Goal: Information Seeking & Learning: Compare options

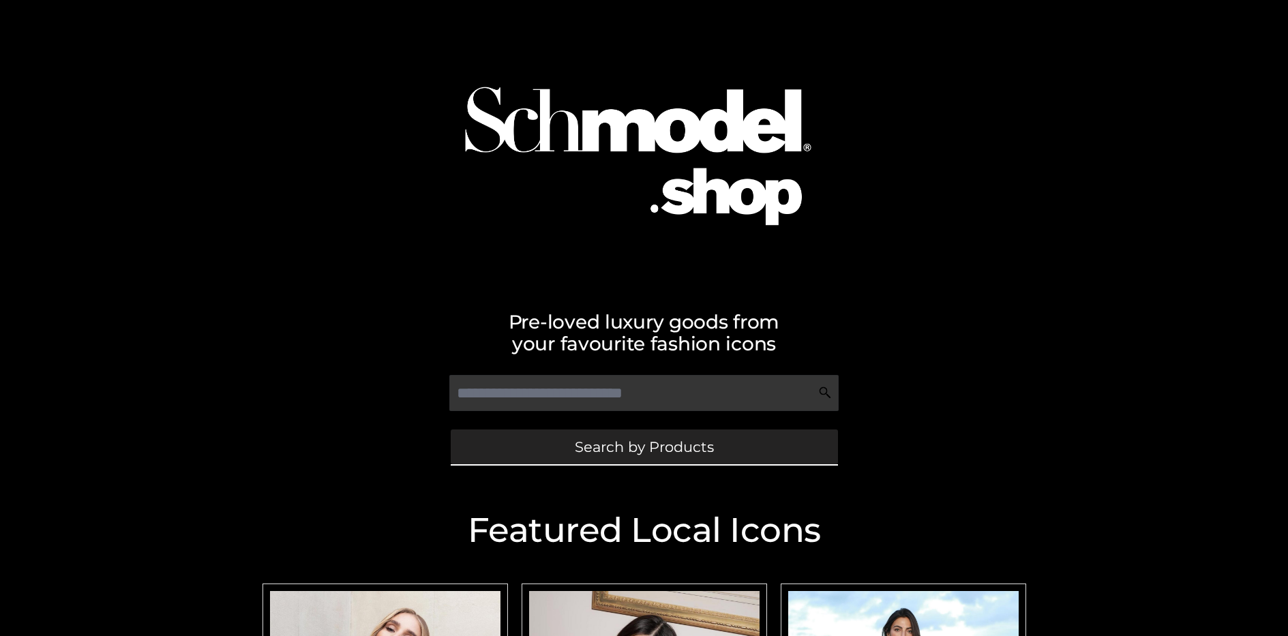
click at [643, 446] on span "Search by Products" at bounding box center [644, 447] width 139 height 14
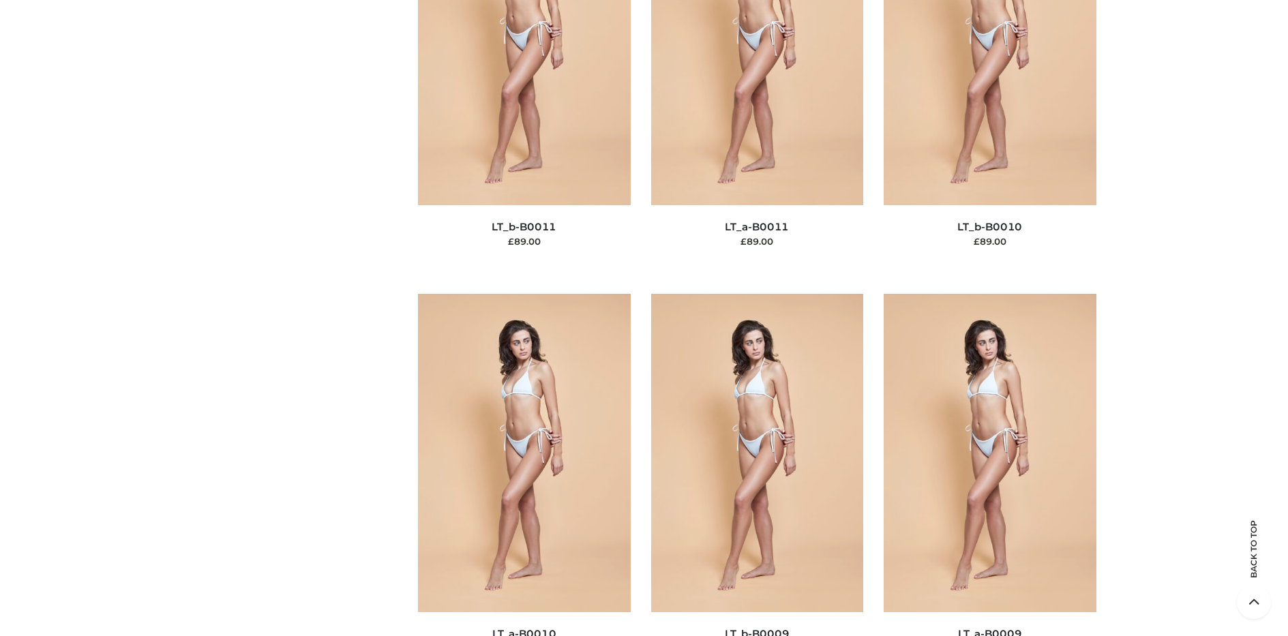
scroll to position [206, 0]
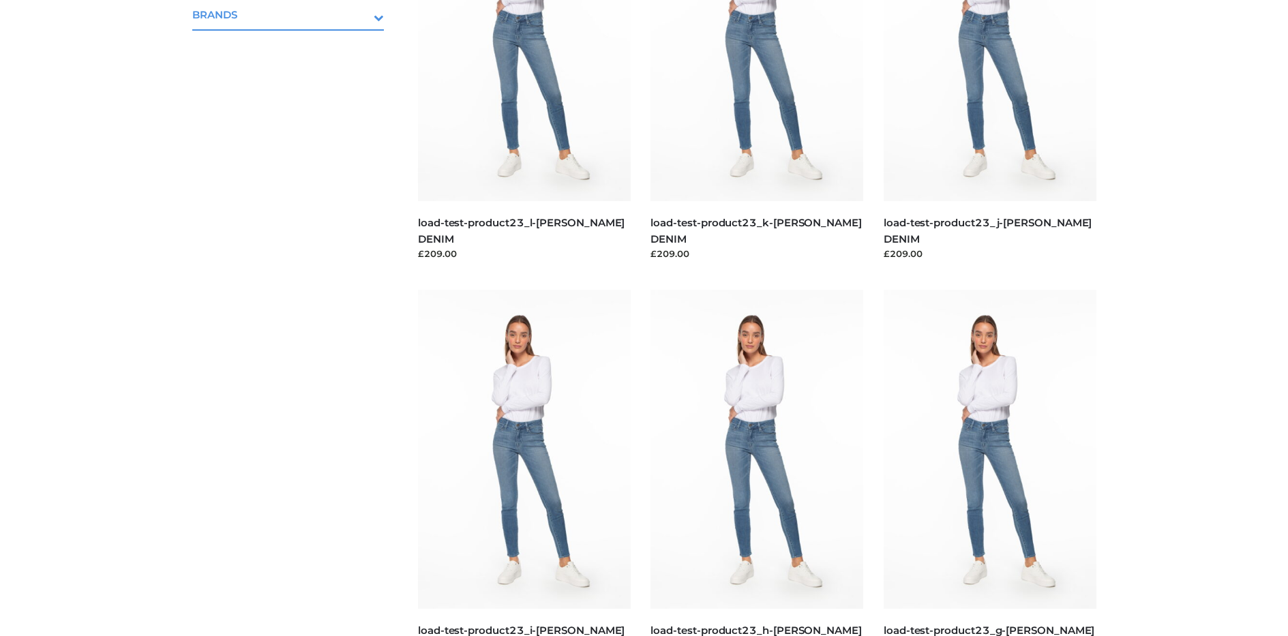
click at [360, 14] on icon "Toggle Submenu" at bounding box center [307, 18] width 153 height 16
click at [294, 44] on span "OPP SWIMWEAR" at bounding box center [295, 44] width 179 height 16
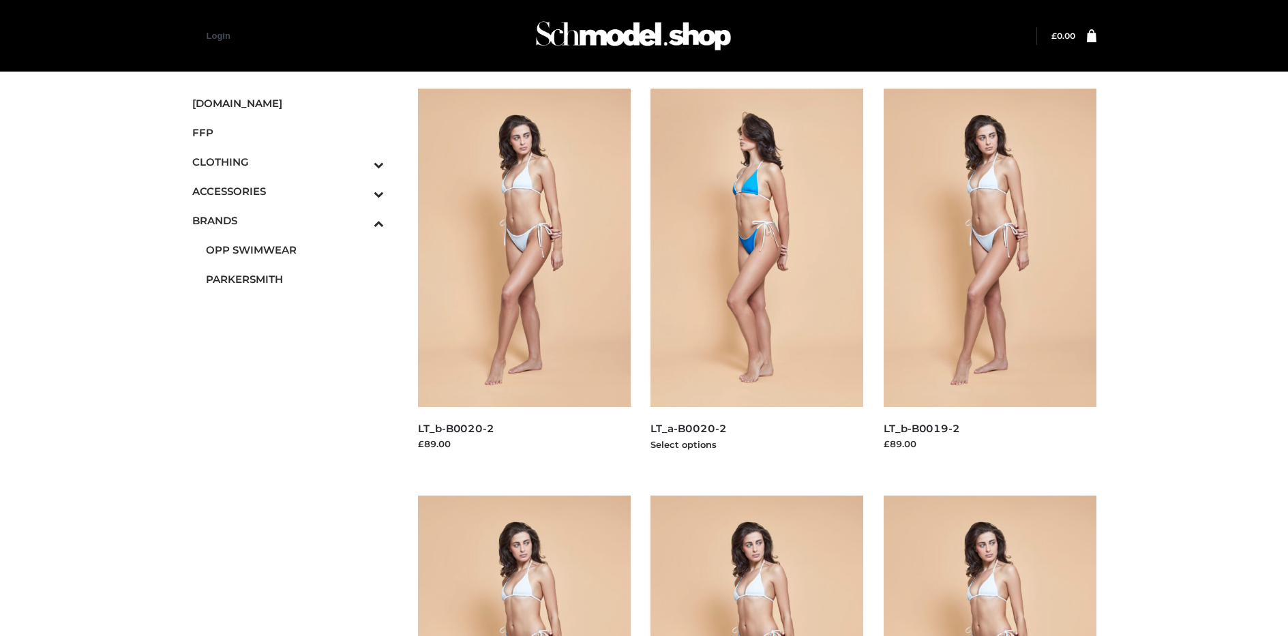
click at [757, 278] on img at bounding box center [756, 248] width 213 height 318
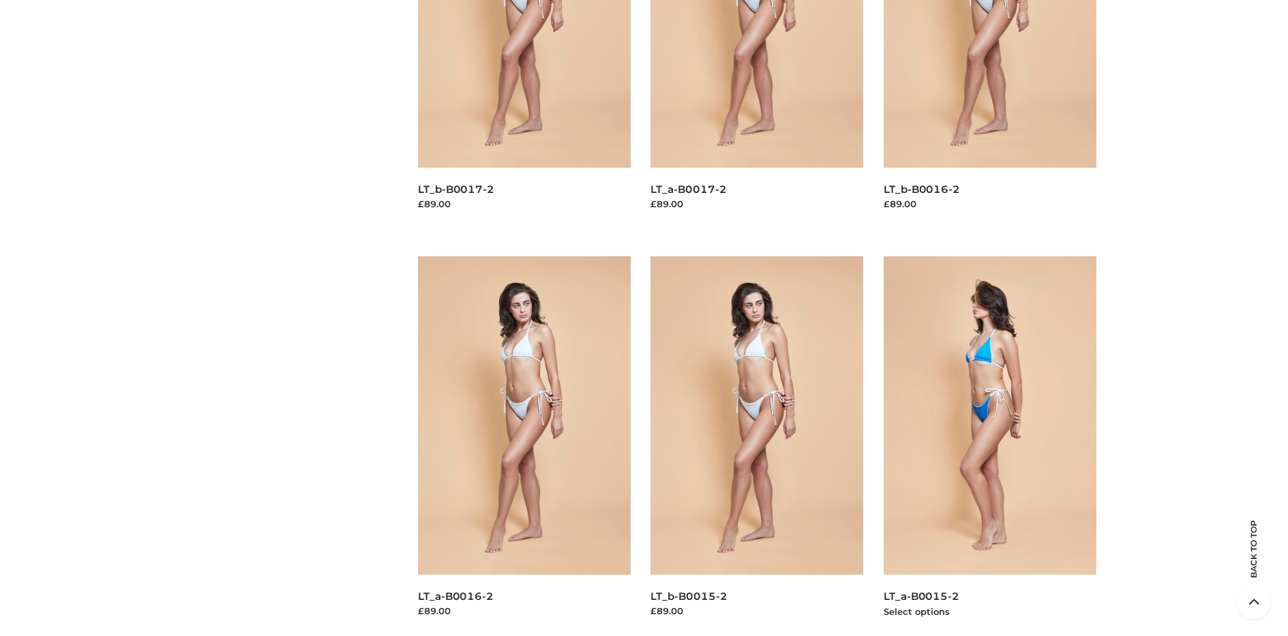
click at [989, 446] on img at bounding box center [989, 415] width 213 height 318
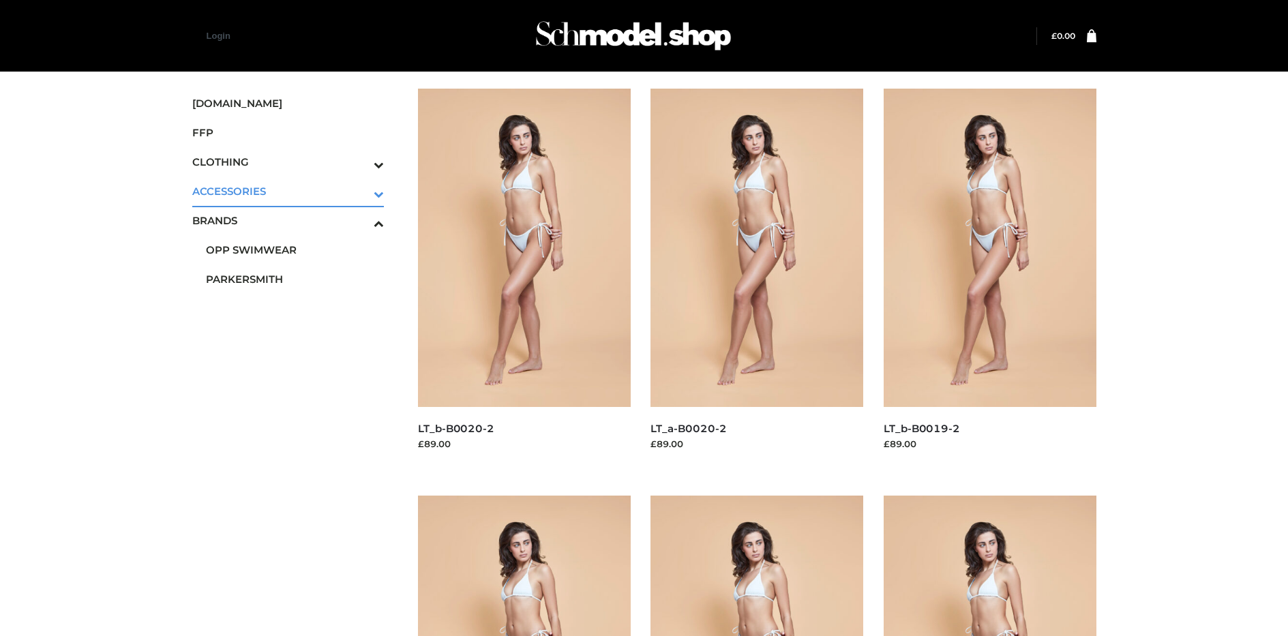
click at [360, 191] on icon "Toggle Submenu" at bounding box center [307, 194] width 153 height 16
click at [294, 249] on span "JEWELRY" at bounding box center [295, 250] width 179 height 16
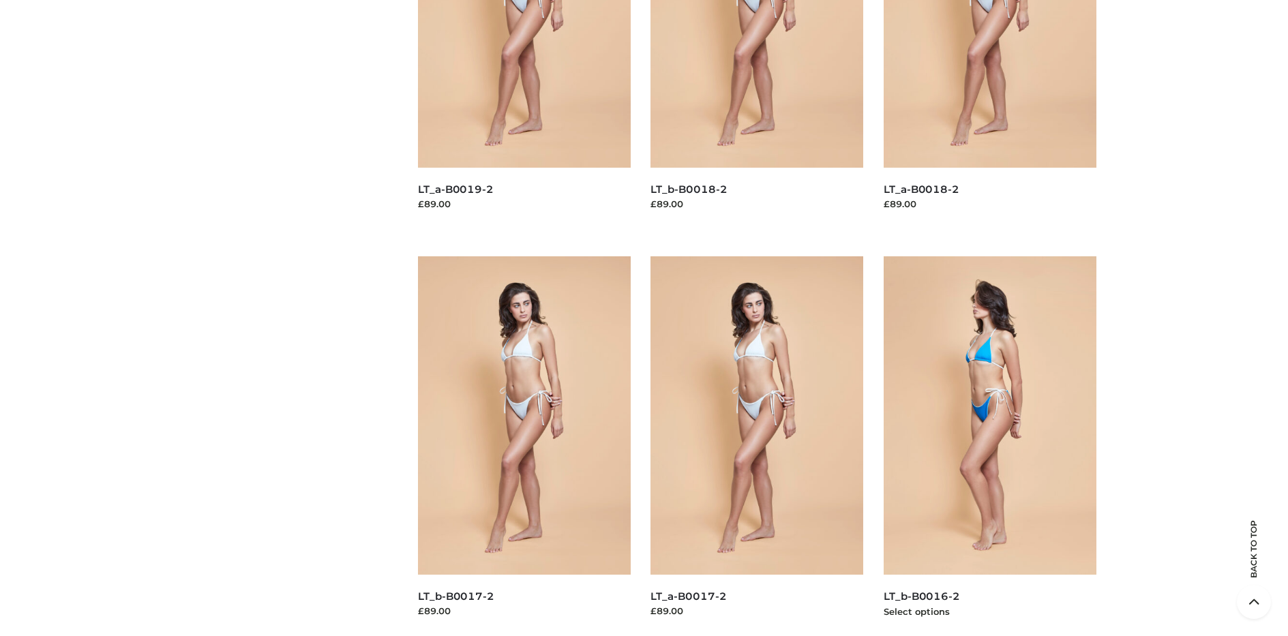
click at [989, 446] on img at bounding box center [989, 415] width 213 height 318
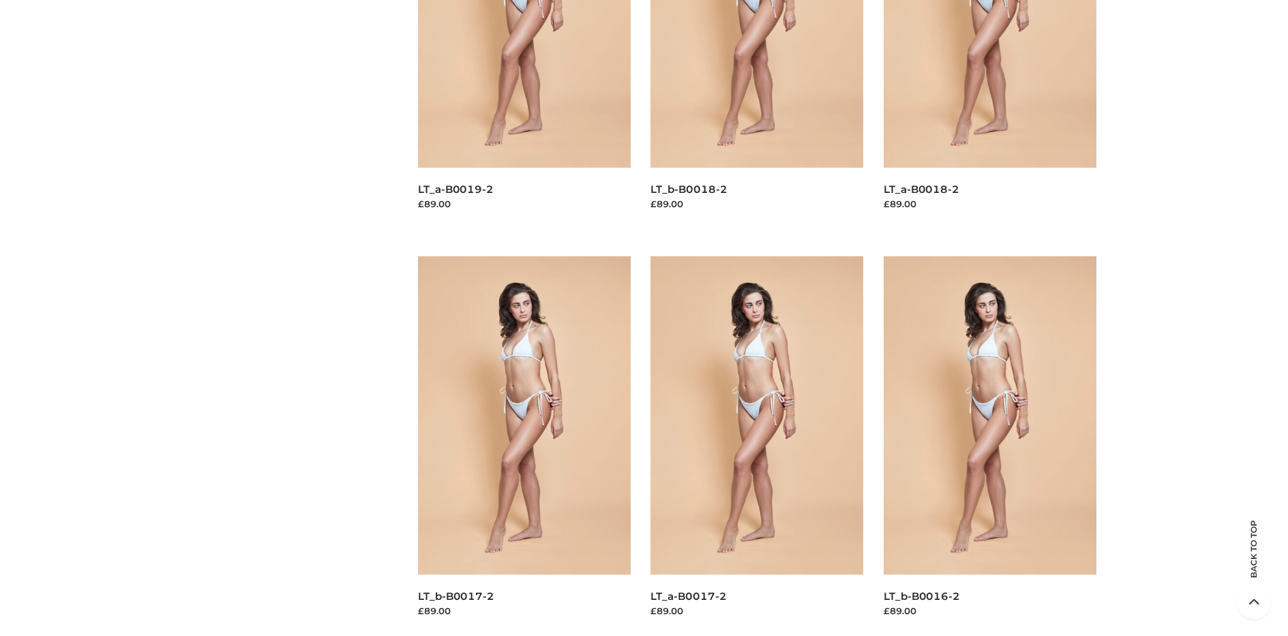
scroll to position [1474, 0]
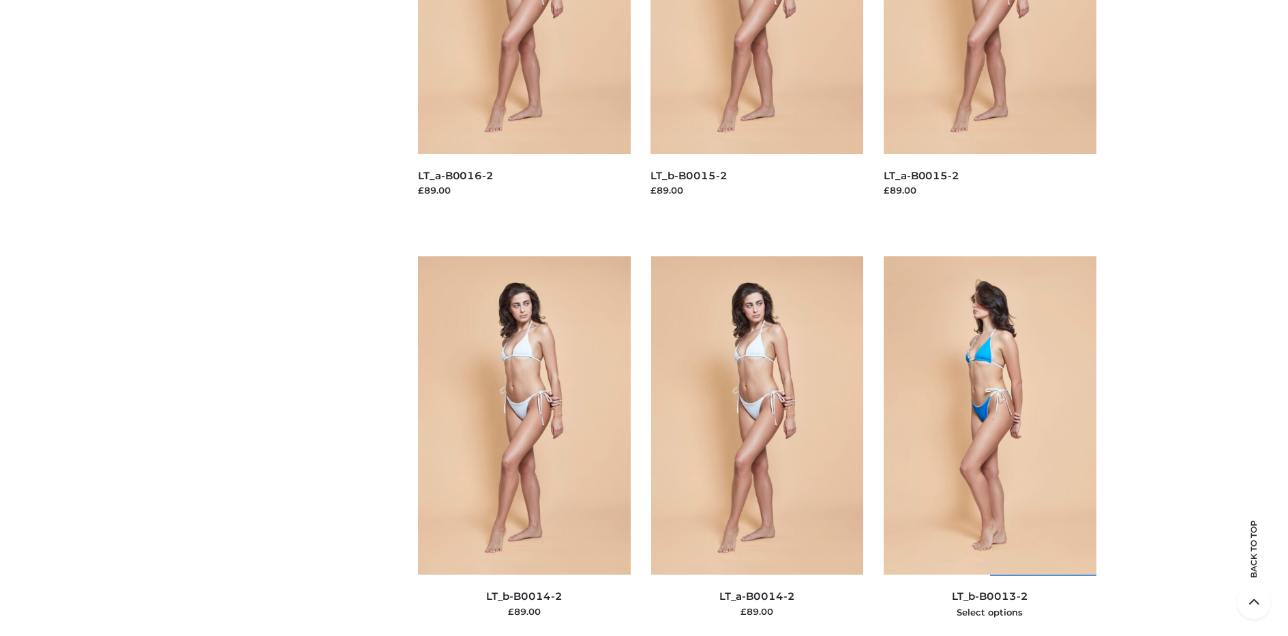
click at [989, 446] on img at bounding box center [989, 415] width 213 height 318
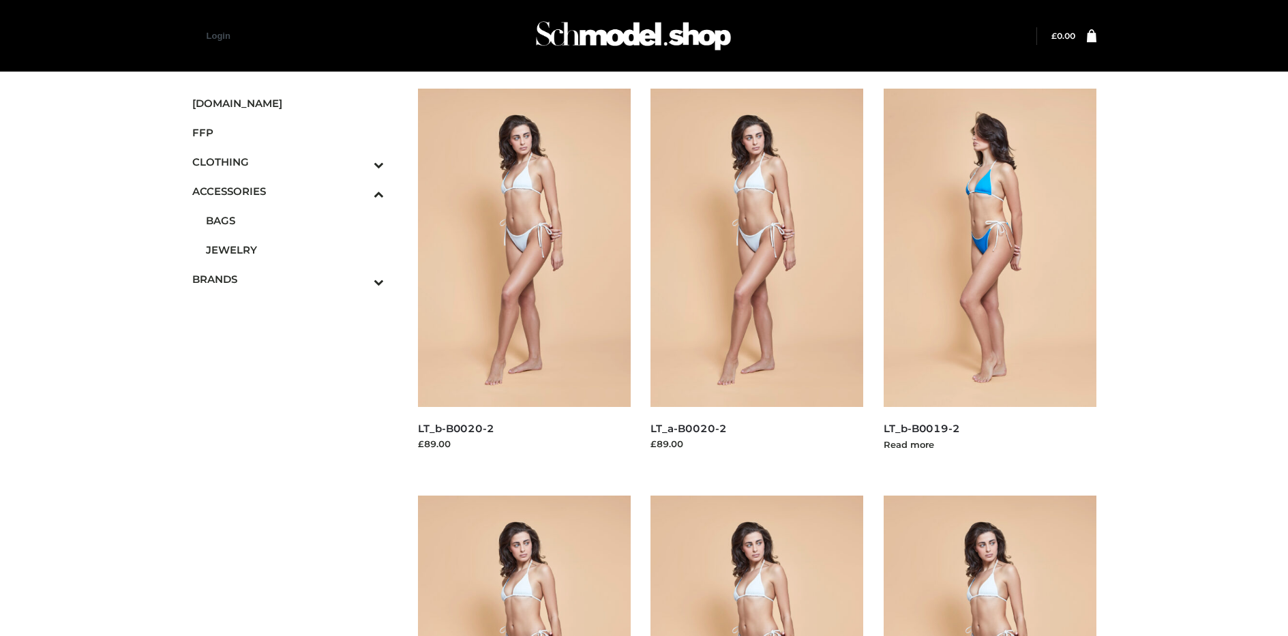
click at [989, 278] on img at bounding box center [989, 248] width 213 height 318
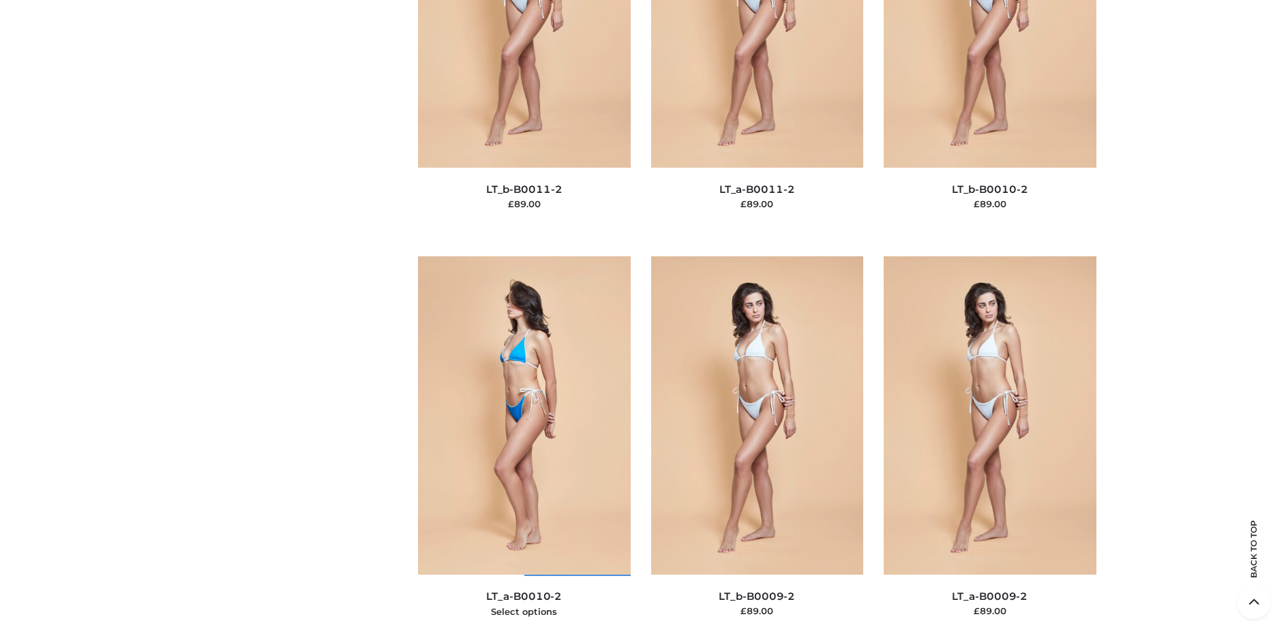
click at [523, 446] on img at bounding box center [524, 415] width 213 height 318
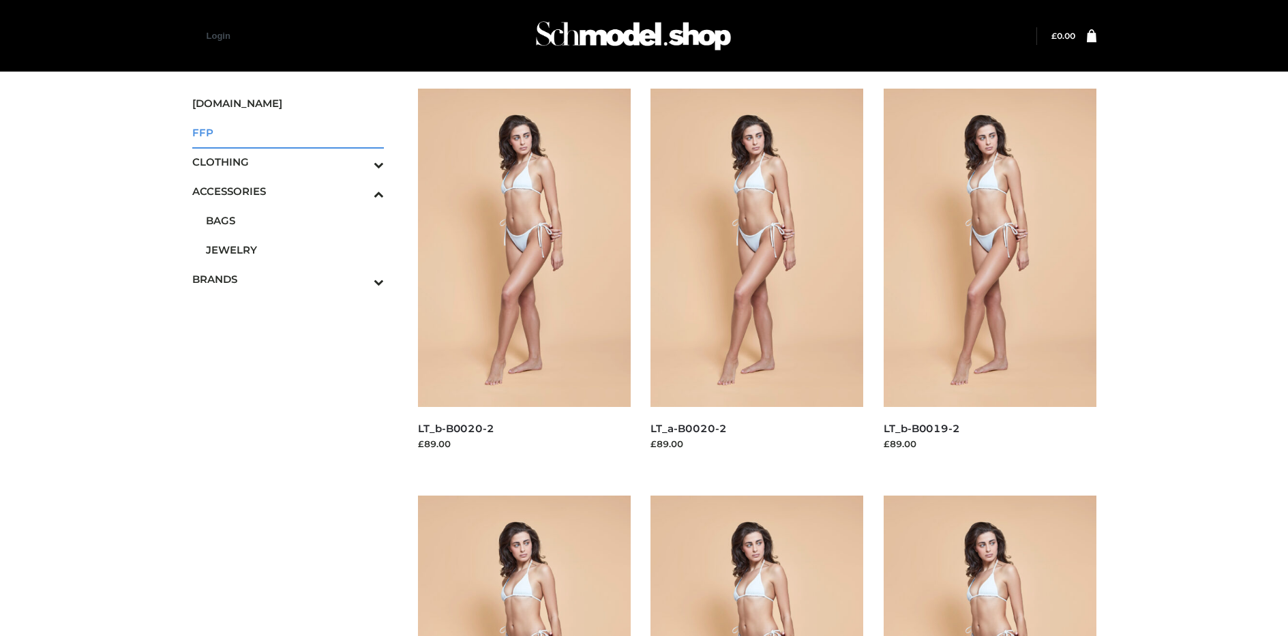
click at [288, 132] on span "FFP" at bounding box center [288, 133] width 192 height 16
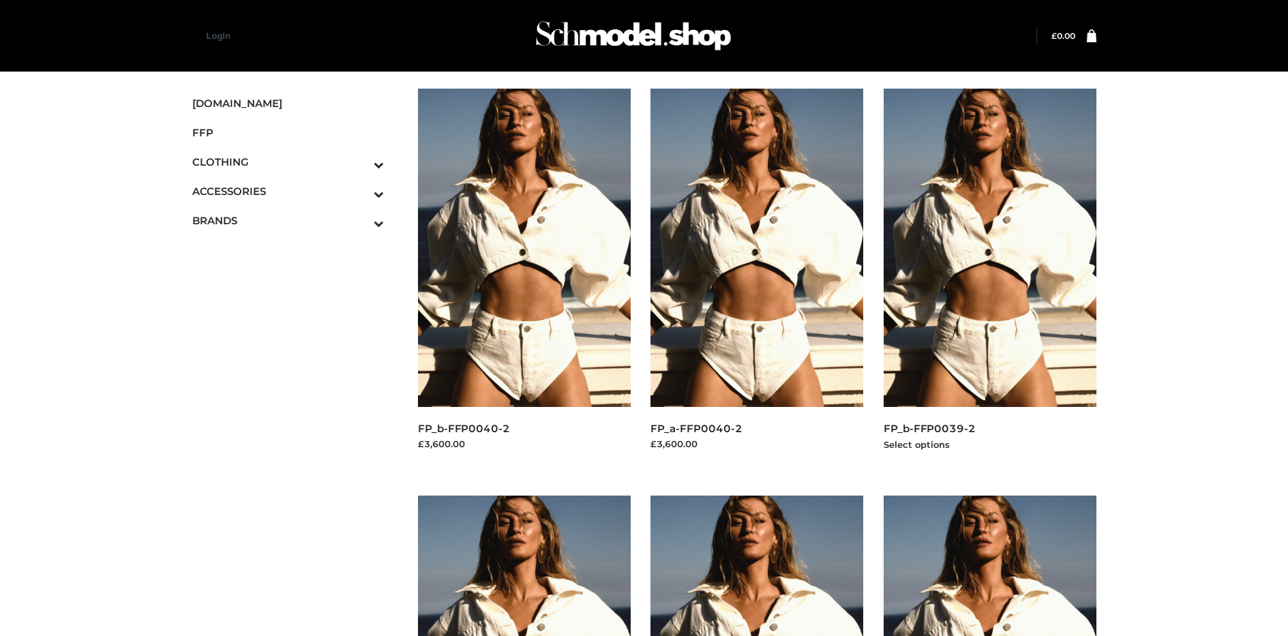
click at [989, 278] on img at bounding box center [989, 248] width 213 height 318
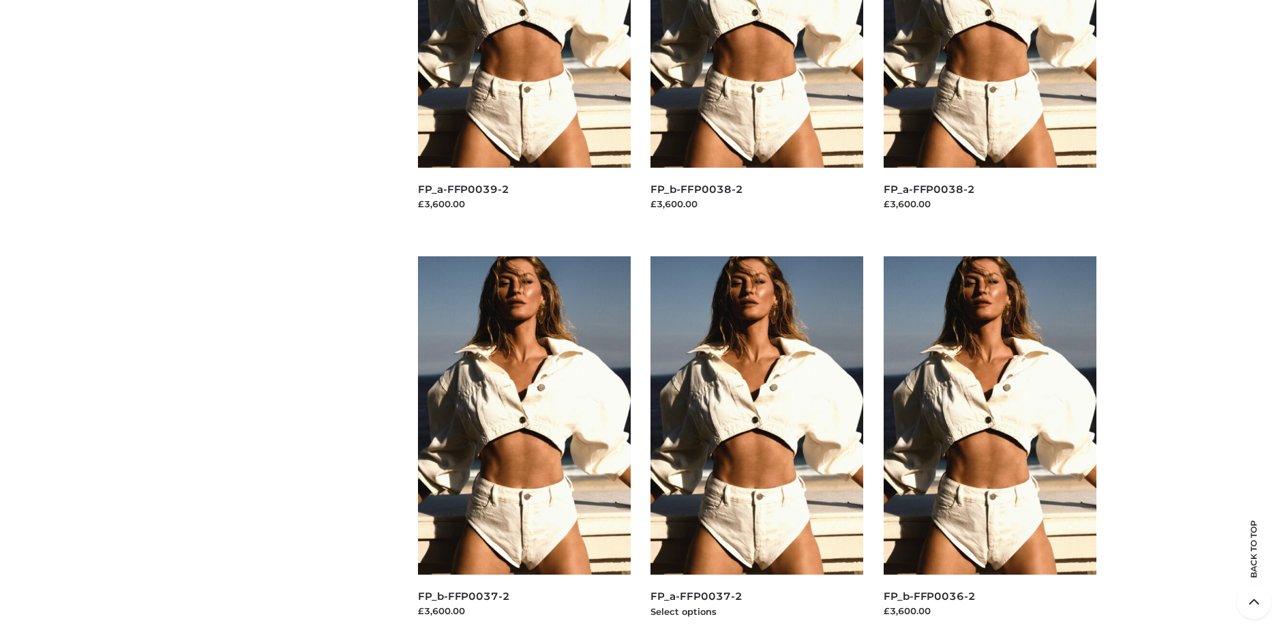
click at [757, 446] on img at bounding box center [756, 415] width 213 height 318
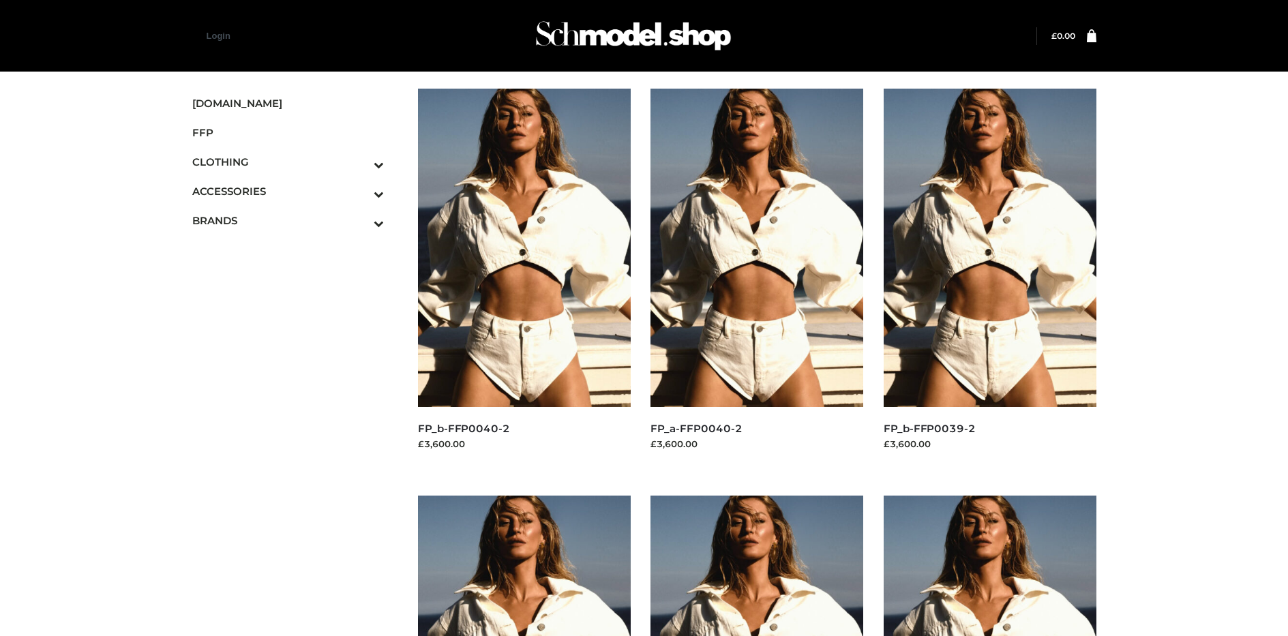
scroll to position [1054, 0]
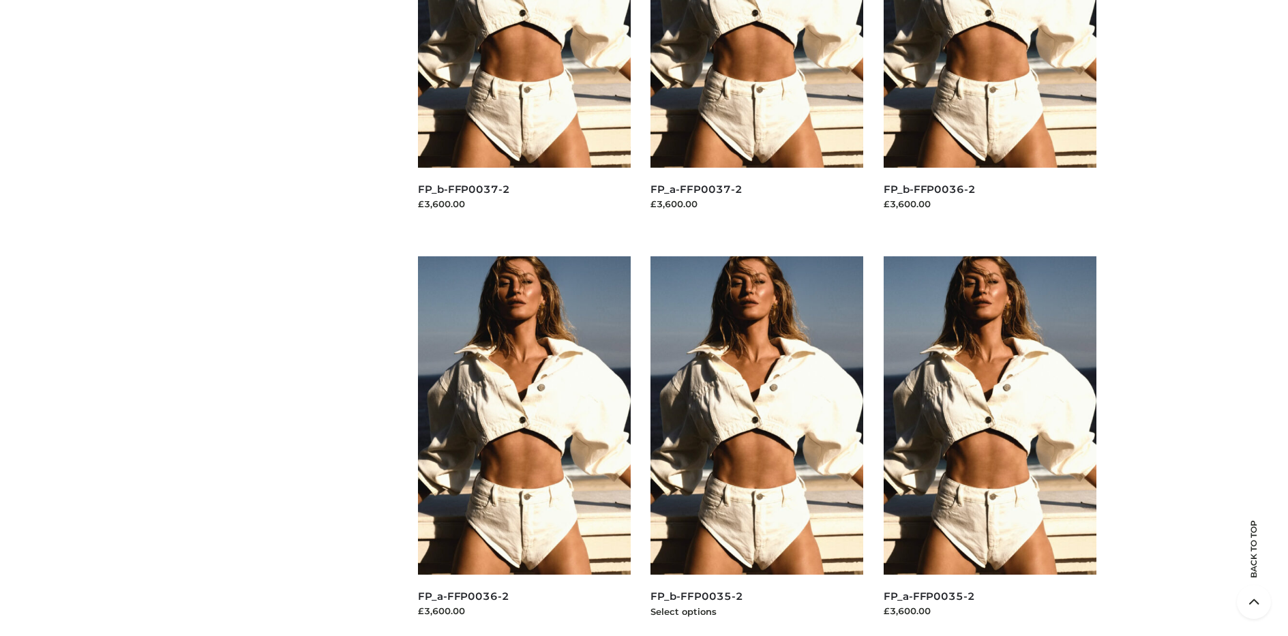
click at [757, 446] on img at bounding box center [756, 415] width 213 height 318
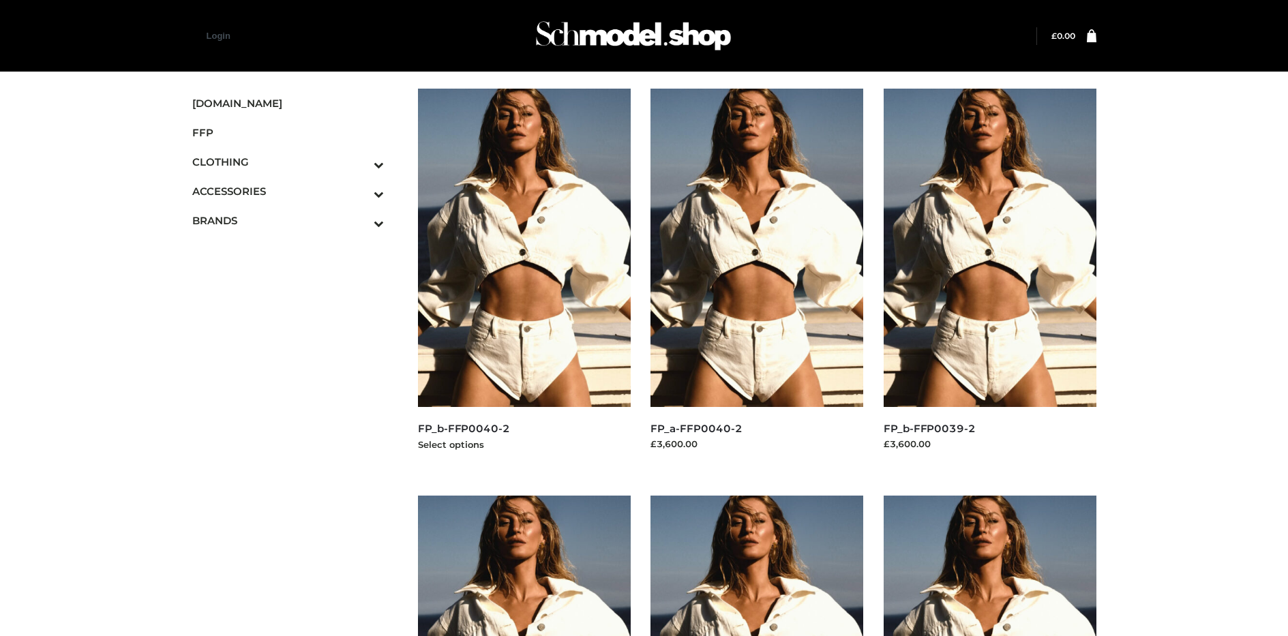
click at [523, 278] on img at bounding box center [524, 248] width 213 height 318
click at [360, 162] on icon "Toggle Submenu" at bounding box center [307, 165] width 153 height 16
click at [294, 279] on span "TWO PIECE" at bounding box center [295, 279] width 179 height 16
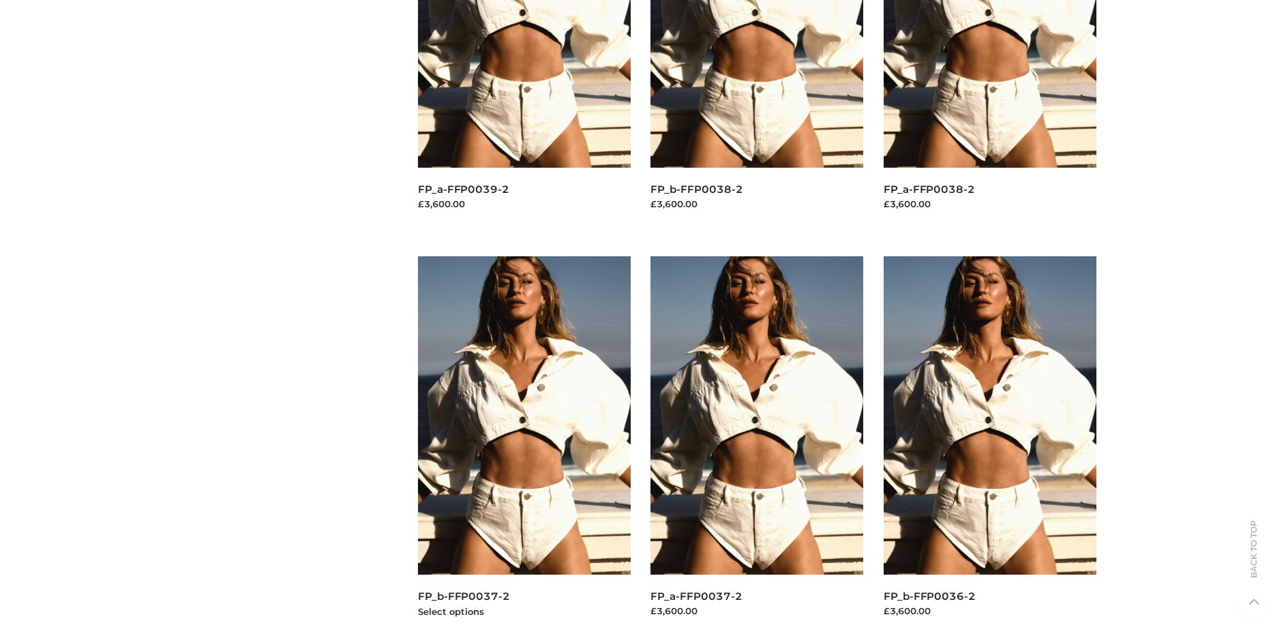
click at [523, 446] on img at bounding box center [524, 415] width 213 height 318
click at [757, 446] on img at bounding box center [756, 415] width 213 height 318
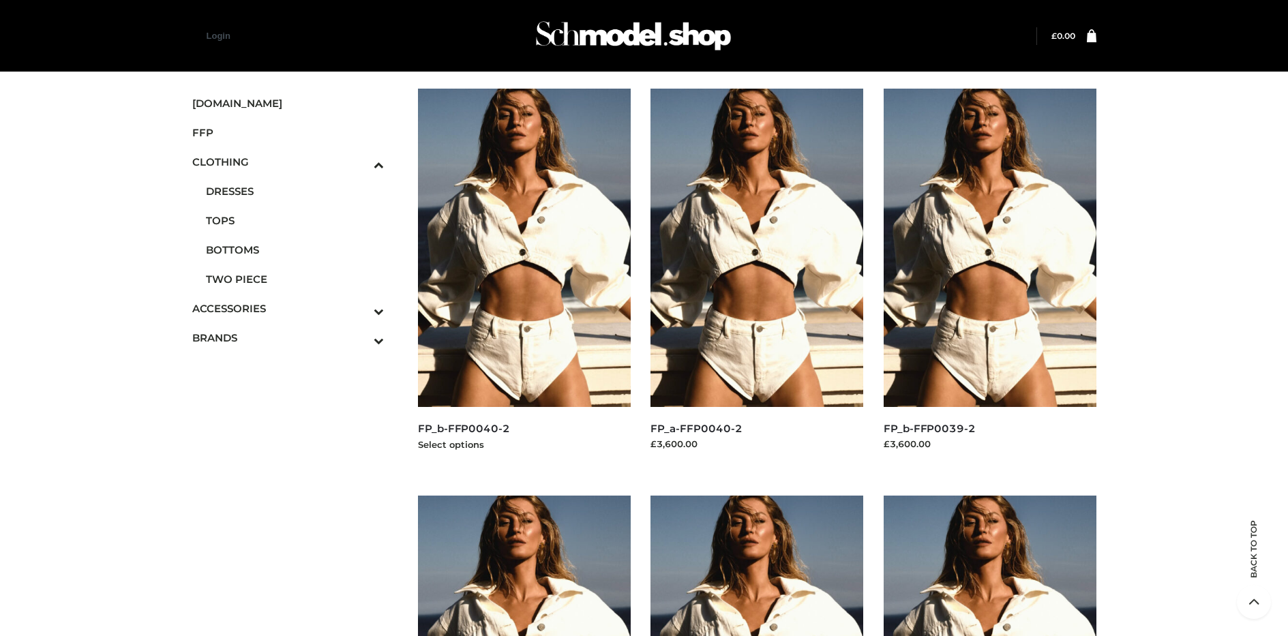
click at [523, 278] on img at bounding box center [524, 248] width 213 height 318
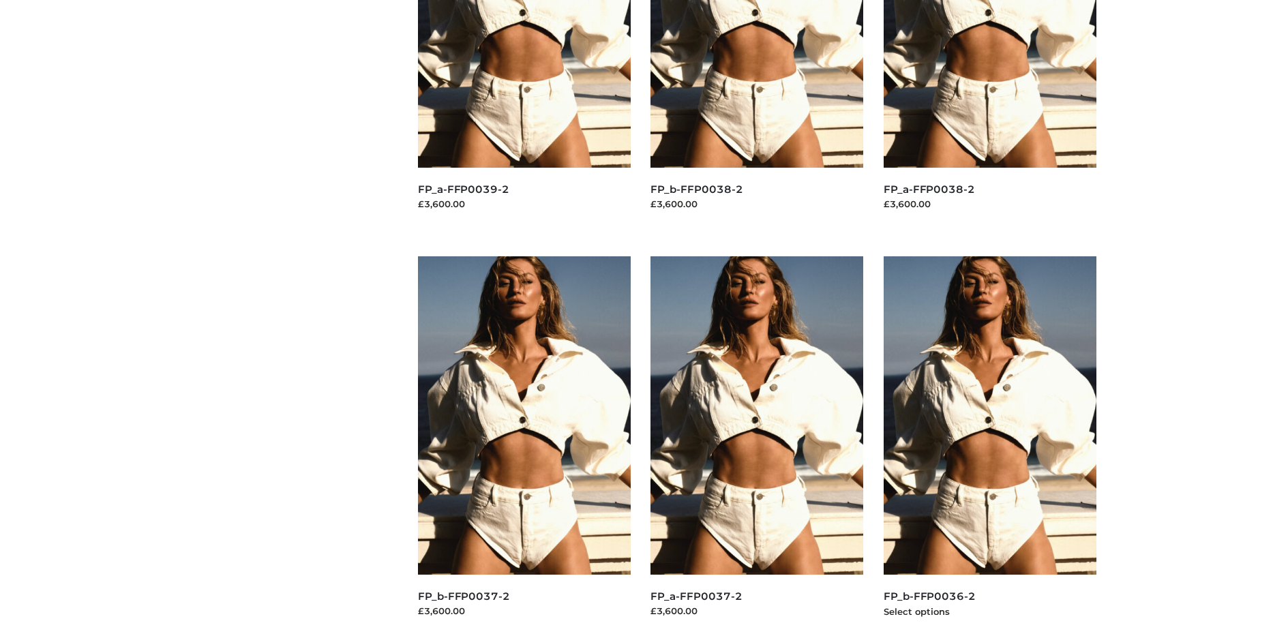
click at [989, 446] on img at bounding box center [989, 415] width 213 height 318
